Goal: Navigation & Orientation: Understand site structure

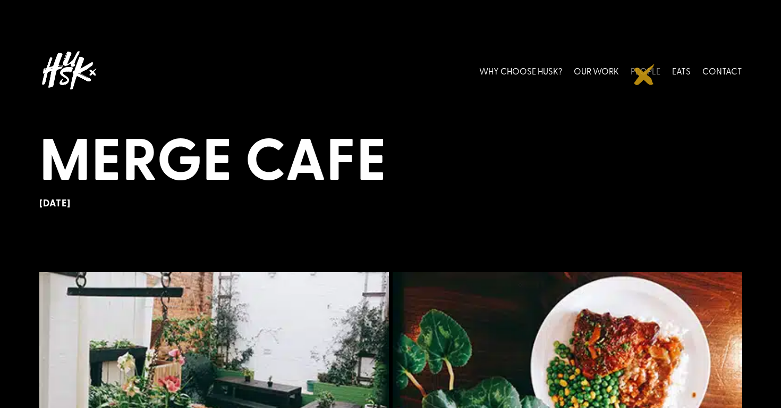
click at [645, 74] on link "PEOPLE" at bounding box center [646, 70] width 30 height 47
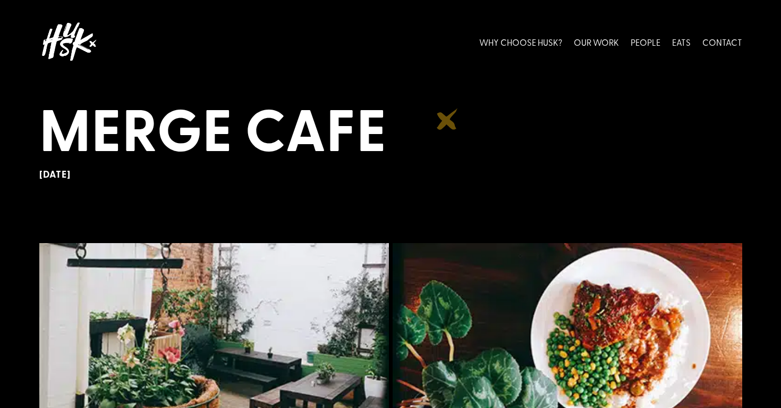
scroll to position [32, 0]
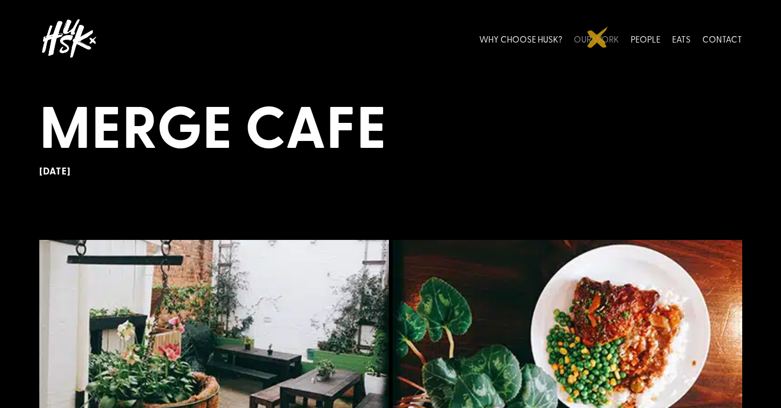
click at [598, 37] on link "OUR WORK" at bounding box center [596, 38] width 45 height 47
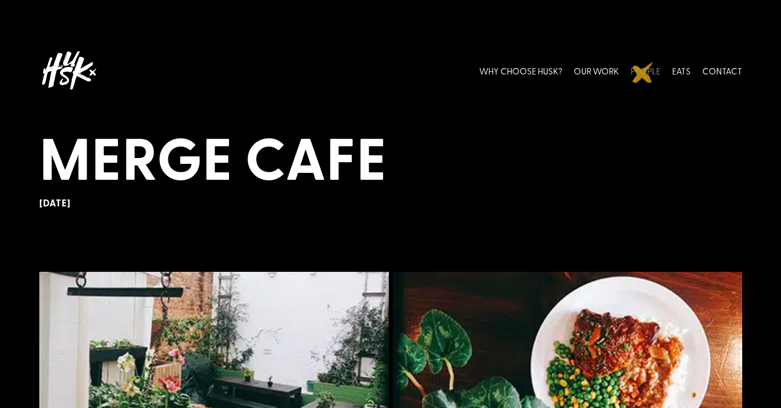
click at [643, 72] on link "PEOPLE" at bounding box center [646, 70] width 30 height 47
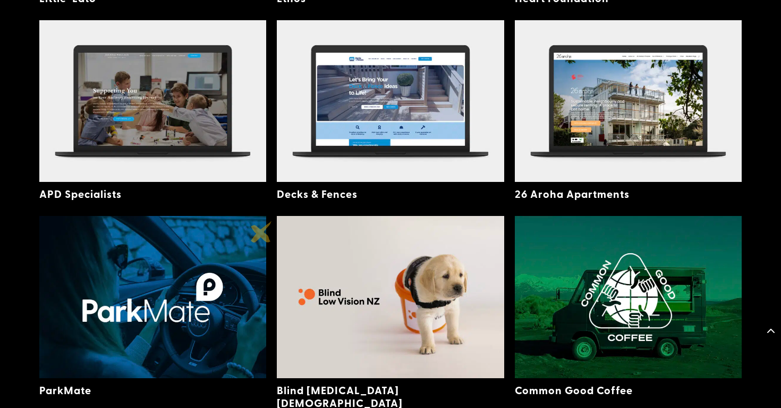
scroll to position [540, 0]
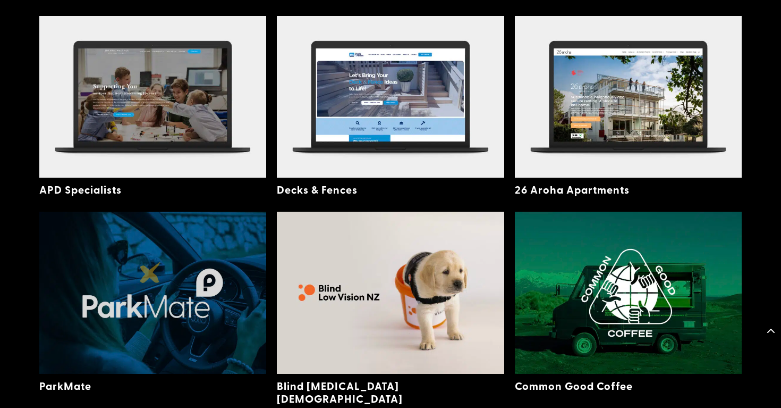
click at [142, 275] on img at bounding box center [153, 293] width 228 height 162
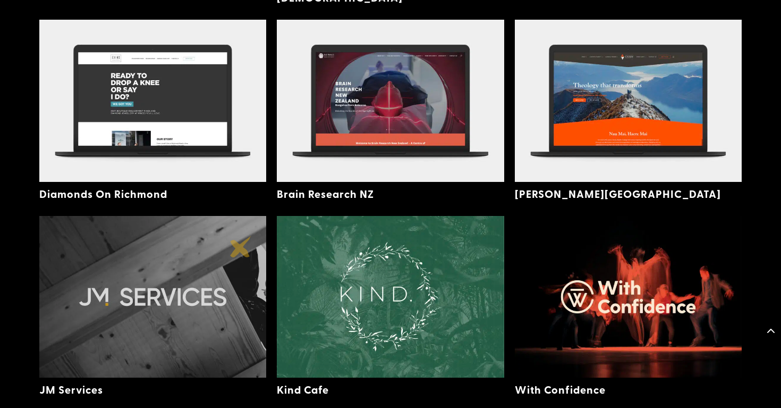
scroll to position [947, 0]
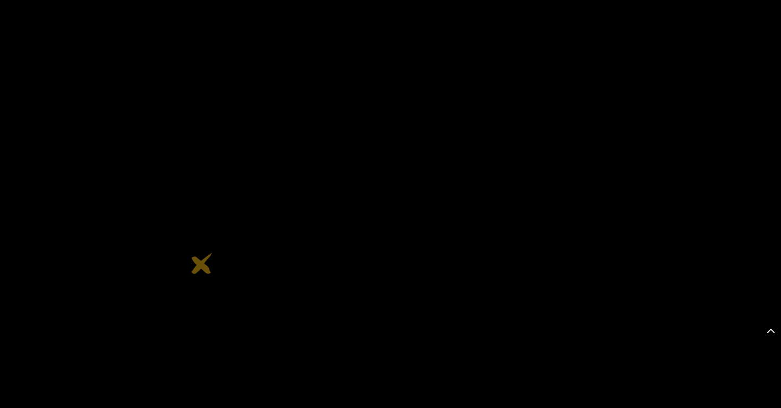
scroll to position [2393, 0]
